Goal: Check status

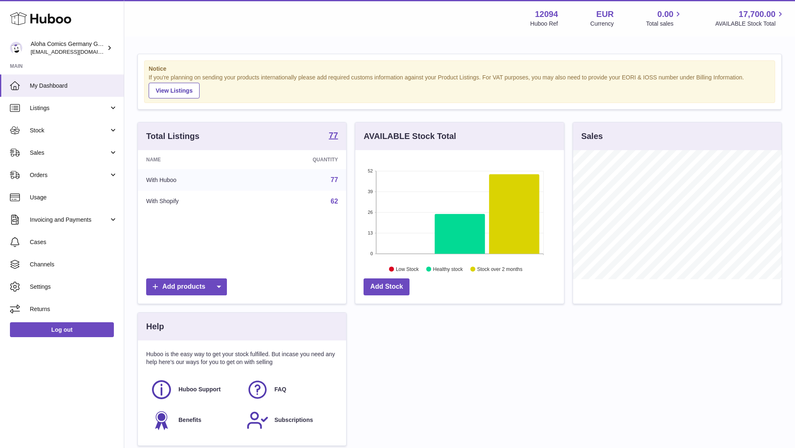
scroll to position [129, 209]
click at [62, 157] on link "Sales" at bounding box center [62, 153] width 124 height 22
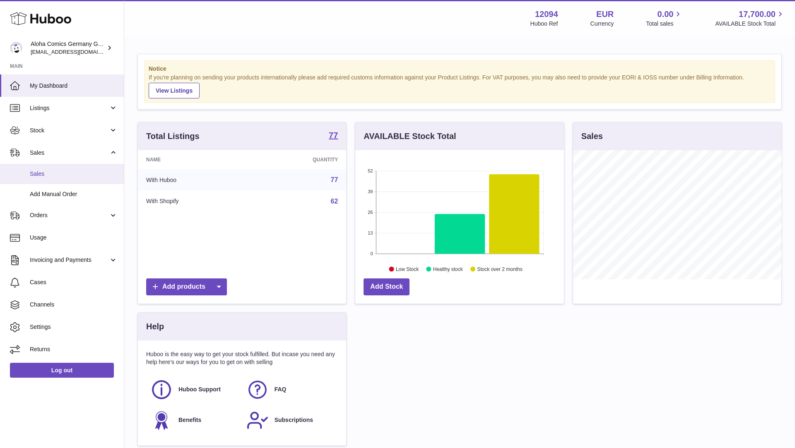
click at [64, 173] on span "Sales" at bounding box center [74, 174] width 88 height 8
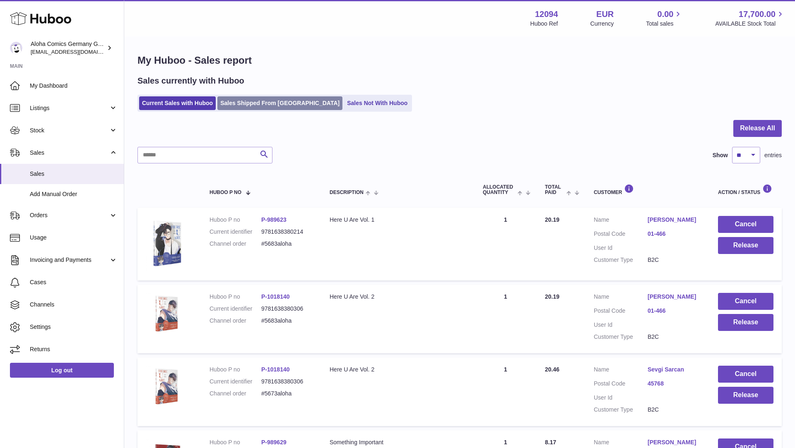
click at [255, 99] on link "Sales Shipped From [GEOGRAPHIC_DATA]" at bounding box center [279, 103] width 125 height 14
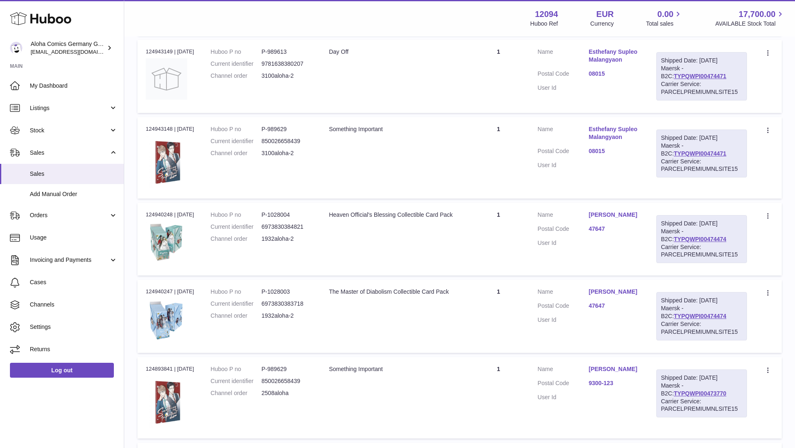
scroll to position [322, 0]
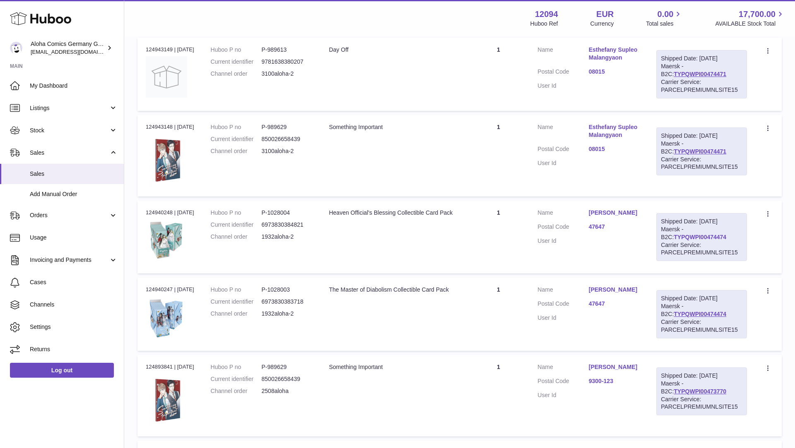
click at [697, 236] on link "TYPQWPI00474474" at bounding box center [700, 237] width 53 height 7
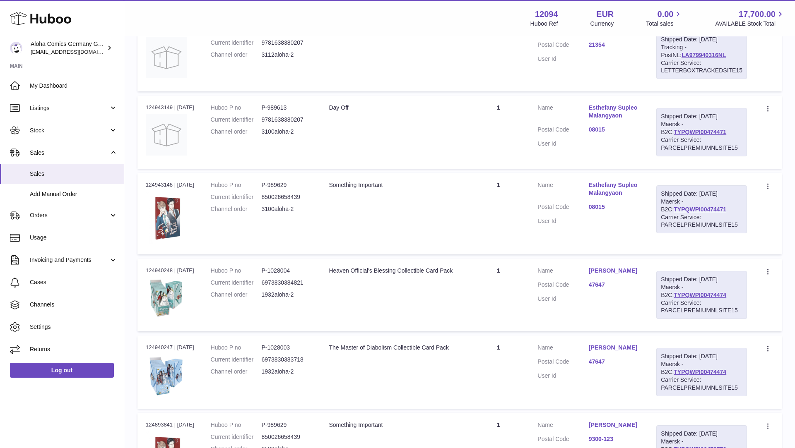
scroll to position [263, 0]
click at [690, 209] on link "TYPQWPI00474471" at bounding box center [700, 210] width 53 height 7
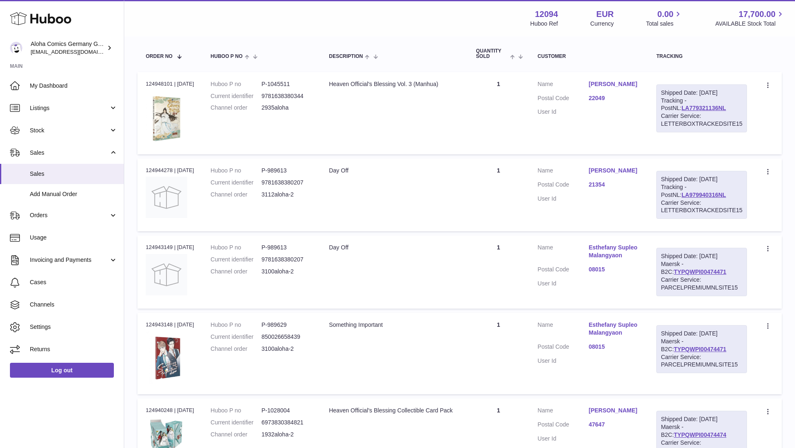
scroll to position [120, 0]
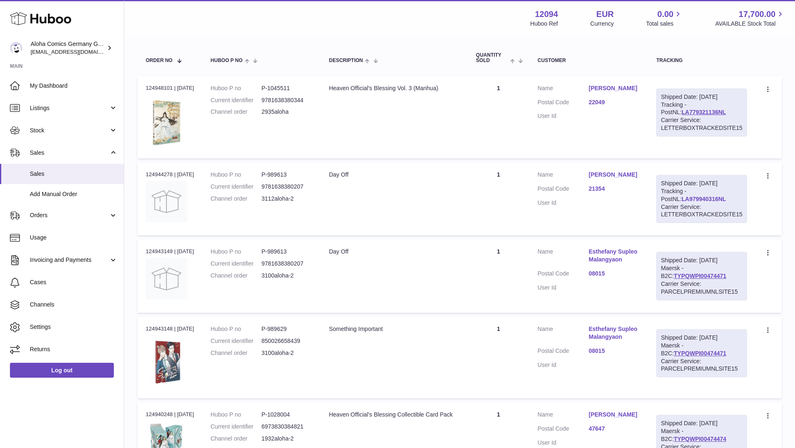
click at [687, 198] on link "LA979940316NL" at bounding box center [704, 199] width 44 height 7
drag, startPoint x: 713, startPoint y: 197, endPoint x: 659, endPoint y: 199, distance: 53.9
click at [659, 199] on div "Shipped Date: 19th Sep 2025 Tracking - PostNL: LA979940316NL Carrier Service: L…" at bounding box center [701, 199] width 91 height 48
copy link "LA979940316NL"
